Goal: Check status: Check status

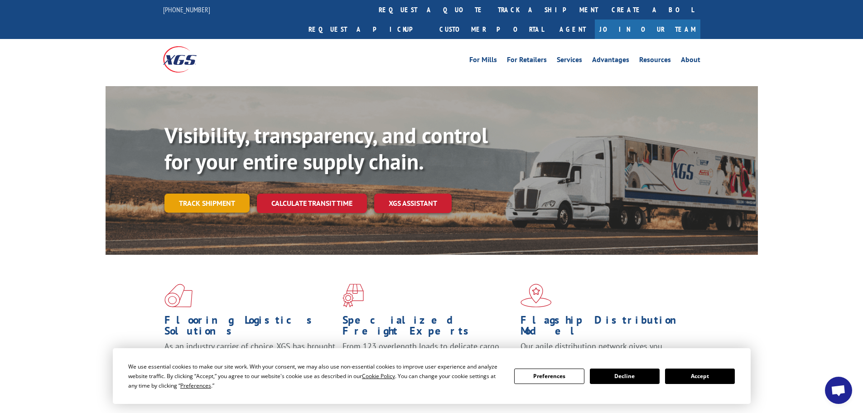
click at [212, 193] on link "Track shipment" at bounding box center [206, 202] width 85 height 19
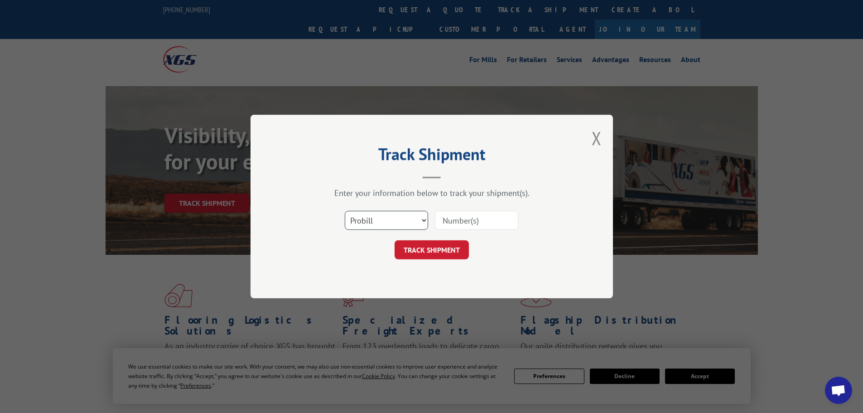
click at [365, 217] on select "Select category... Probill BOL PO" at bounding box center [386, 220] width 83 height 19
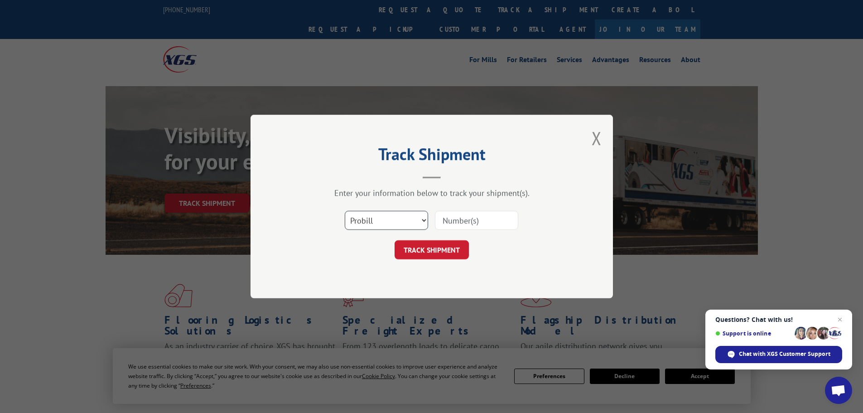
select select "bol"
click at [345, 211] on select "Select category... Probill BOL PO" at bounding box center [386, 220] width 83 height 19
paste input "09480300000366911"
type input "09480300000366911"
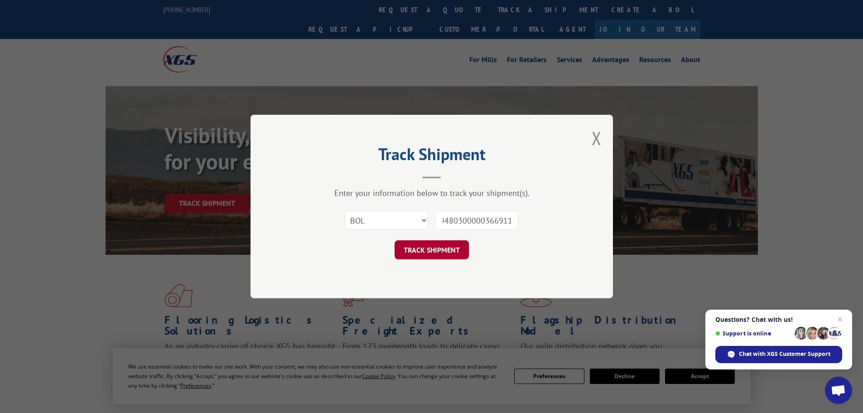
click at [426, 251] on button "TRACK SHIPMENT" at bounding box center [432, 249] width 74 height 19
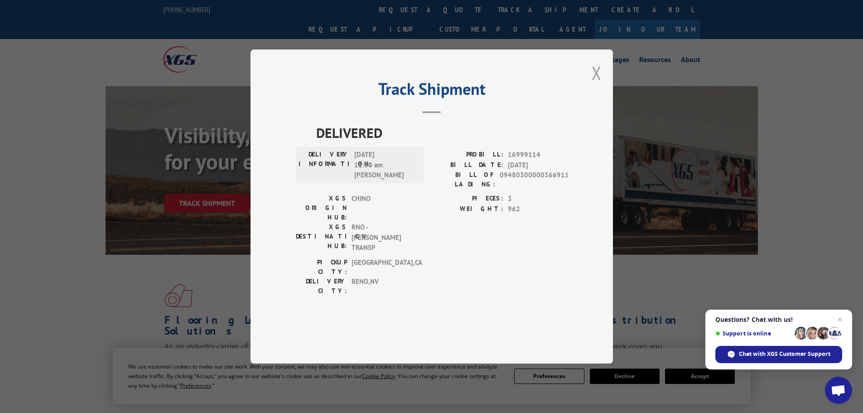
click at [594, 85] on button "Close modal" at bounding box center [597, 73] width 10 height 24
